Goal: Task Accomplishment & Management: Manage account settings

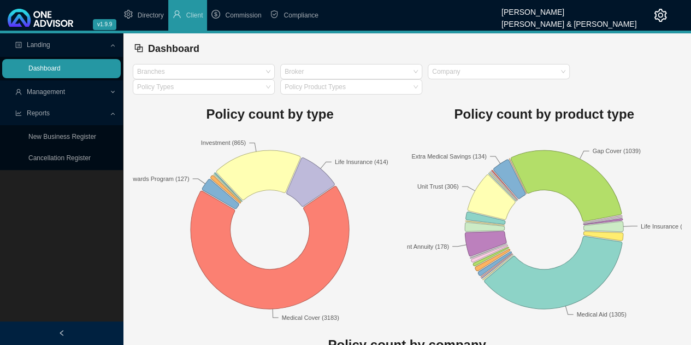
click at [61, 69] on link "Dashboard" at bounding box center [44, 68] width 32 height 8
click at [63, 90] on span "Management" at bounding box center [46, 92] width 38 height 8
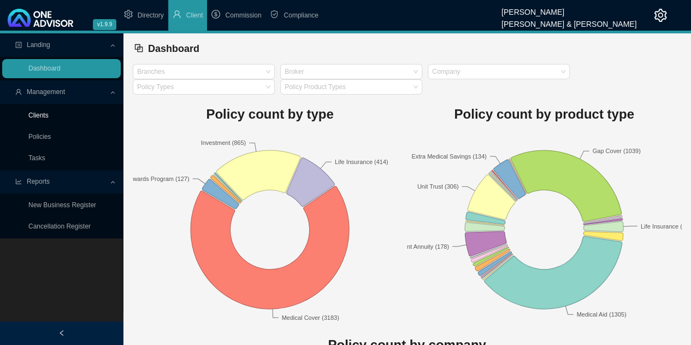
click at [40, 112] on link "Clients" at bounding box center [38, 115] width 20 height 8
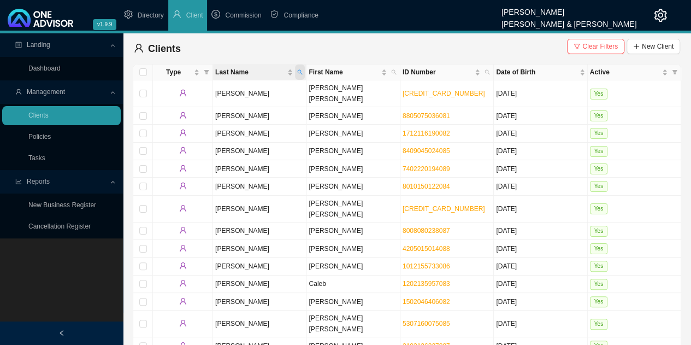
click at [297, 73] on icon "search" at bounding box center [299, 71] width 5 height 5
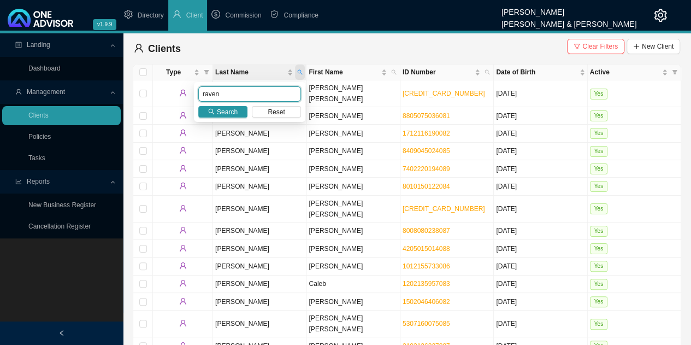
type input "raven"
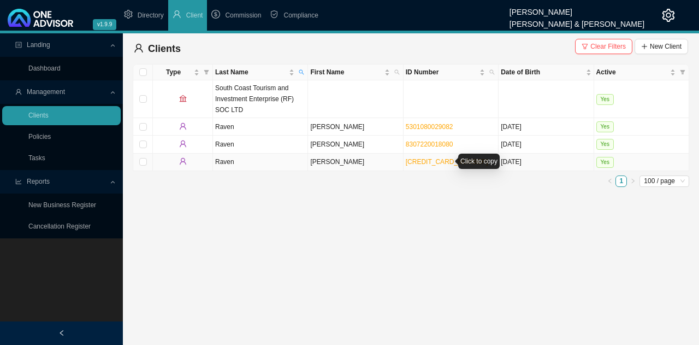
click at [434, 163] on link "[CREDIT_CARD_NUMBER]" at bounding box center [447, 162] width 82 height 8
click at [604, 125] on span "Yes" at bounding box center [605, 126] width 17 height 11
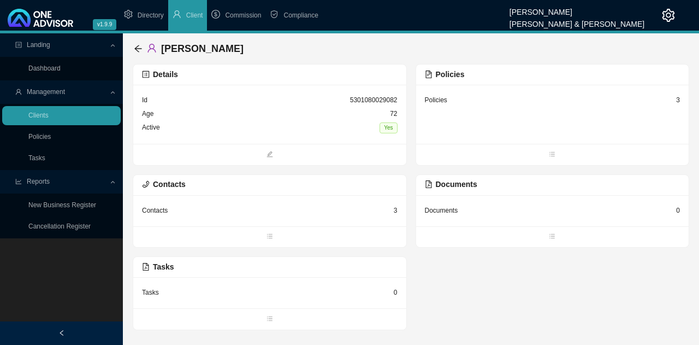
click at [318, 130] on div "Active Yes" at bounding box center [270, 128] width 256 height 14
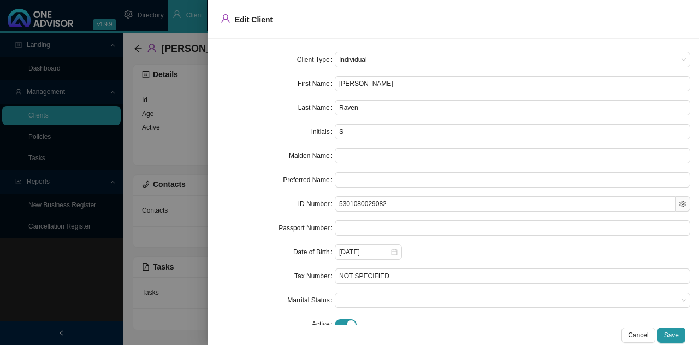
scroll to position [24, 0]
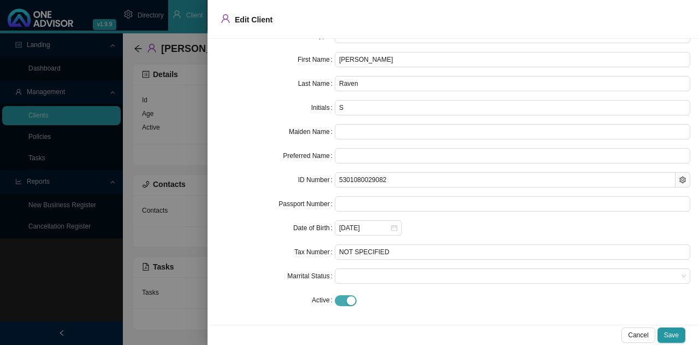
click at [348, 300] on div "button" at bounding box center [351, 300] width 9 height 9
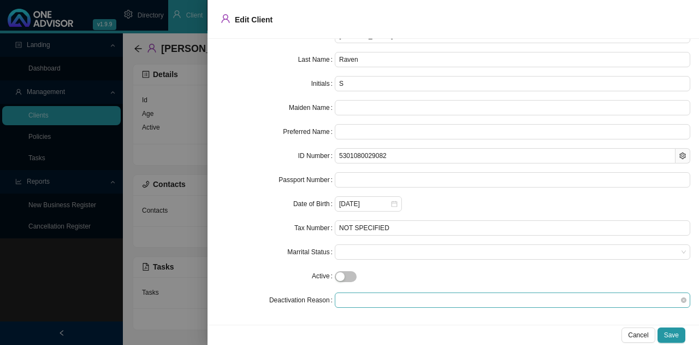
click at [379, 301] on span at bounding box center [512, 300] width 347 height 14
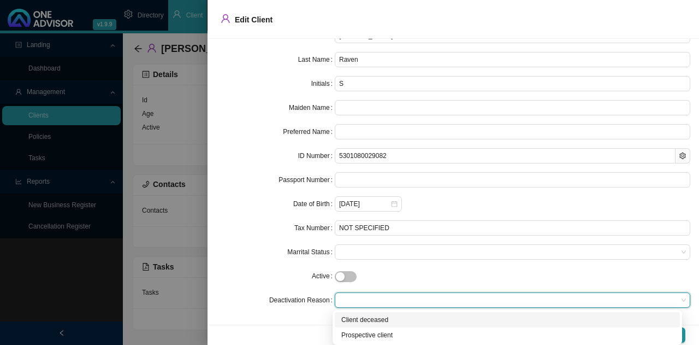
click at [380, 317] on div "Client deceased" at bounding box center [507, 319] width 332 height 11
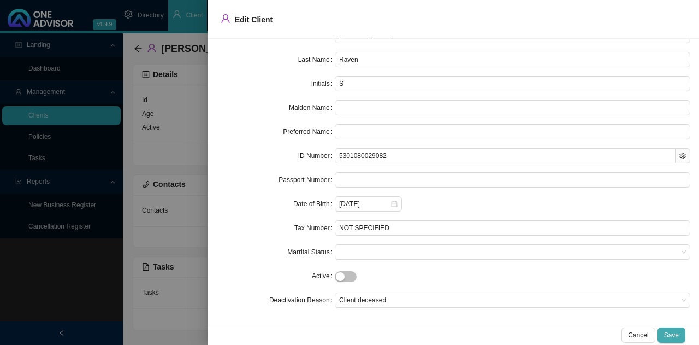
click at [673, 335] on span "Save" at bounding box center [671, 334] width 15 height 11
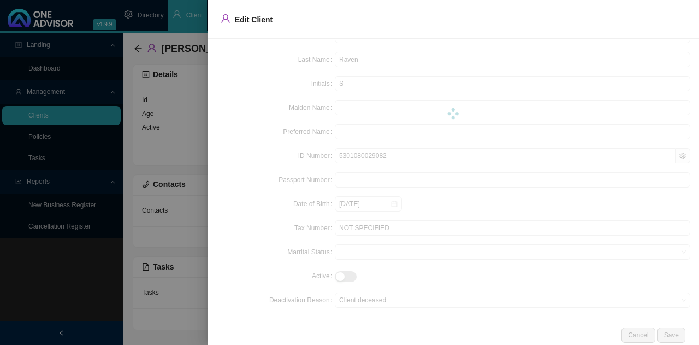
scroll to position [0, 0]
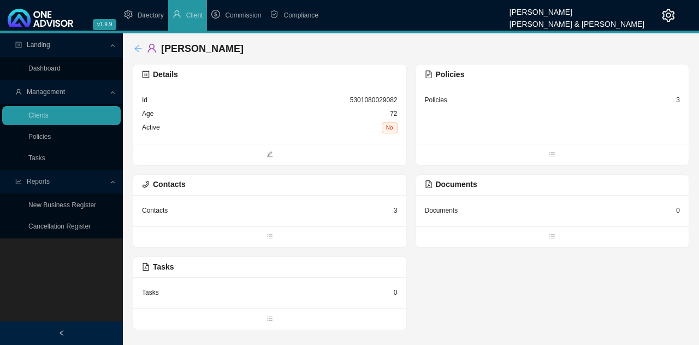
click at [134, 45] on icon "arrow-left" at bounding box center [138, 48] width 9 height 9
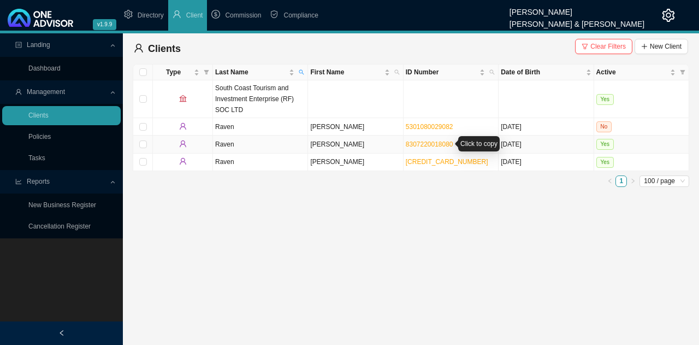
click at [430, 141] on link "8307220018080" at bounding box center [430, 144] width 48 height 8
